Goal: Information Seeking & Learning: Understand process/instructions

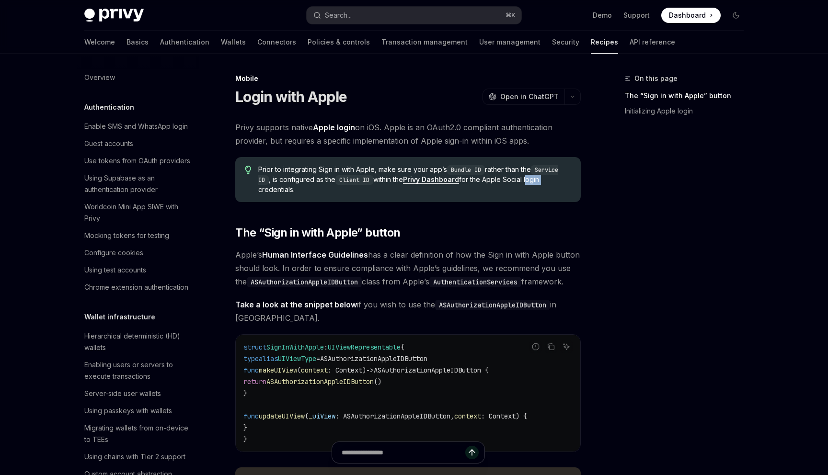
scroll to position [940, 0]
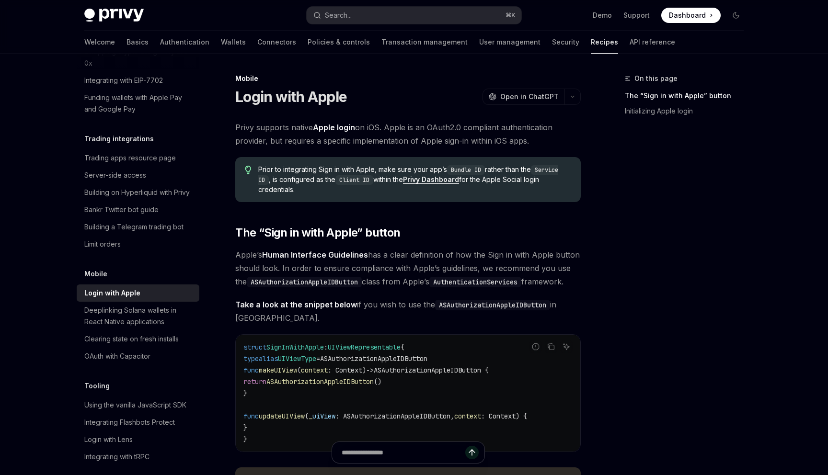
drag, startPoint x: 0, startPoint y: 0, endPoint x: 471, endPoint y: 344, distance: 583.6
click at [471, 344] on code "struct SignInWithApple : UIViewRepresentable { typealias UIViewType = ASAuthori…" at bounding box center [407, 393] width 329 height 103
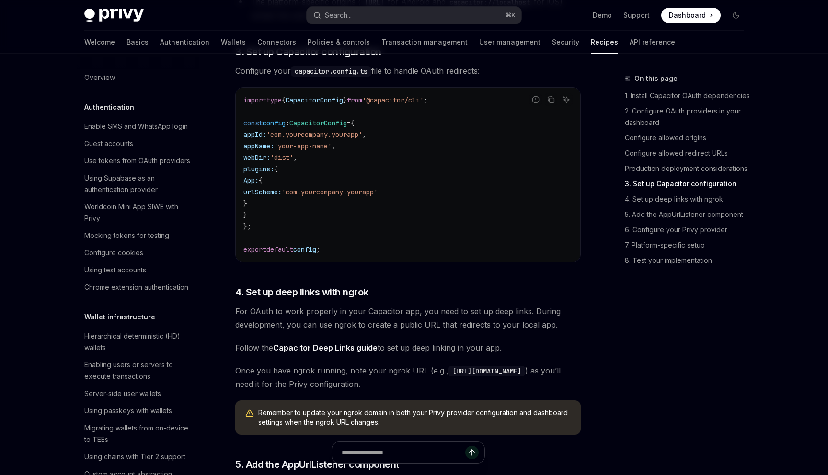
scroll to position [940, 0]
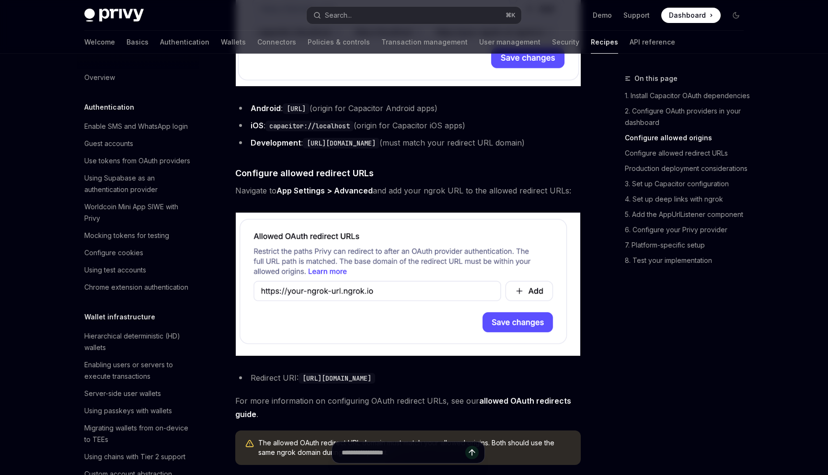
scroll to position [480, 0]
